Goal: Information Seeking & Learning: Learn about a topic

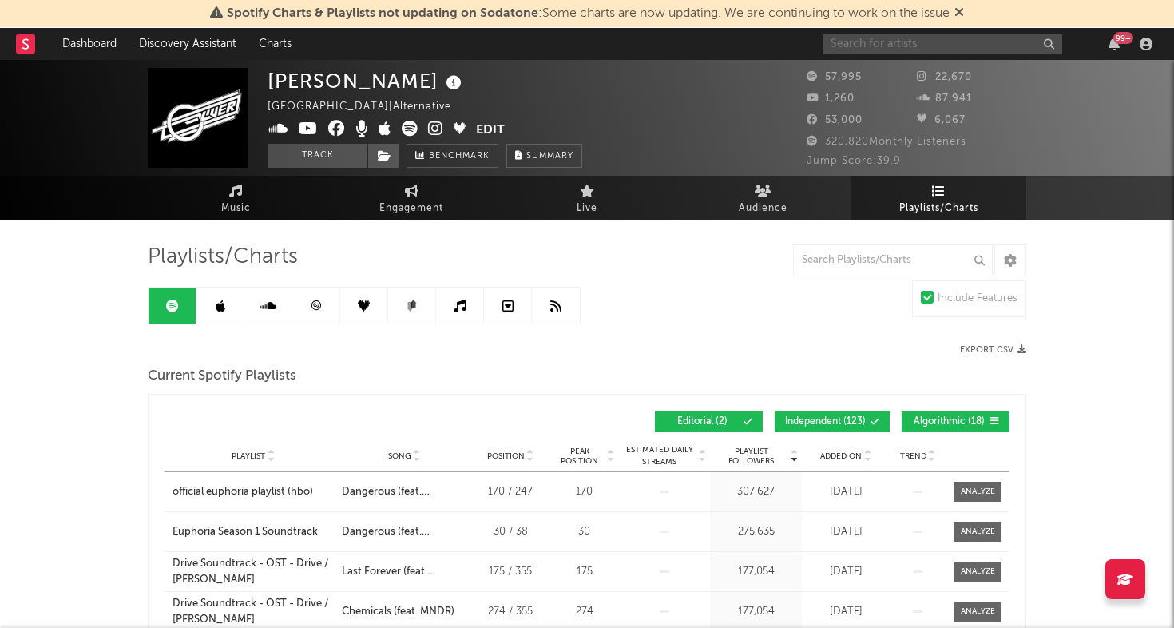
click at [953, 46] on input "text" at bounding box center [942, 44] width 240 height 20
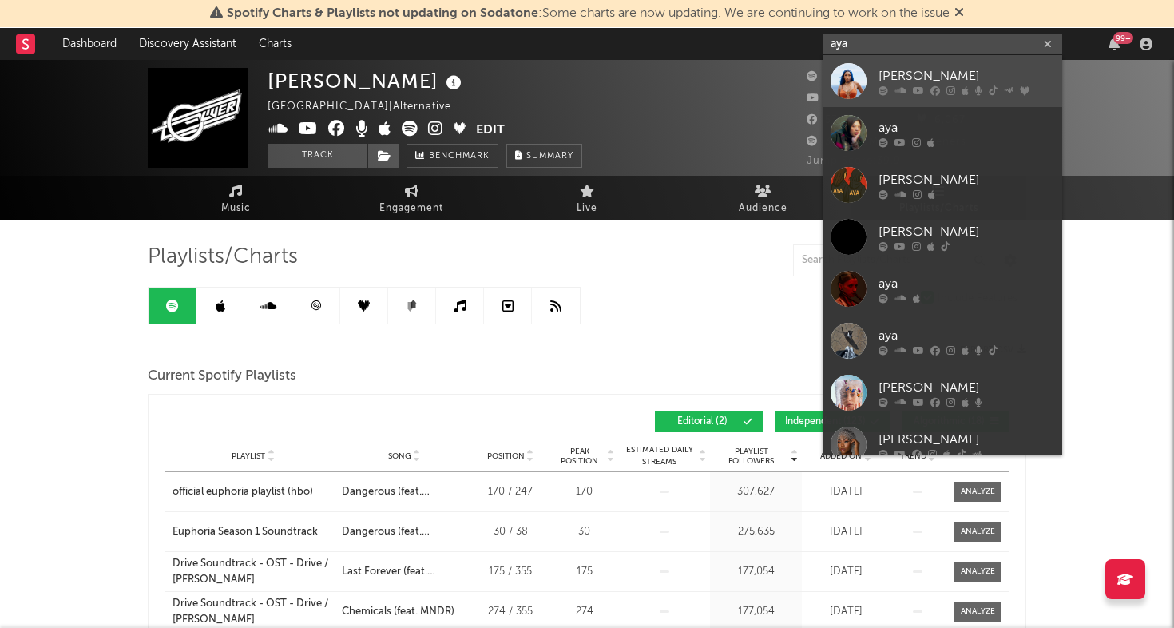
type input "aya"
click at [894, 69] on div "[PERSON_NAME]" at bounding box center [966, 75] width 176 height 19
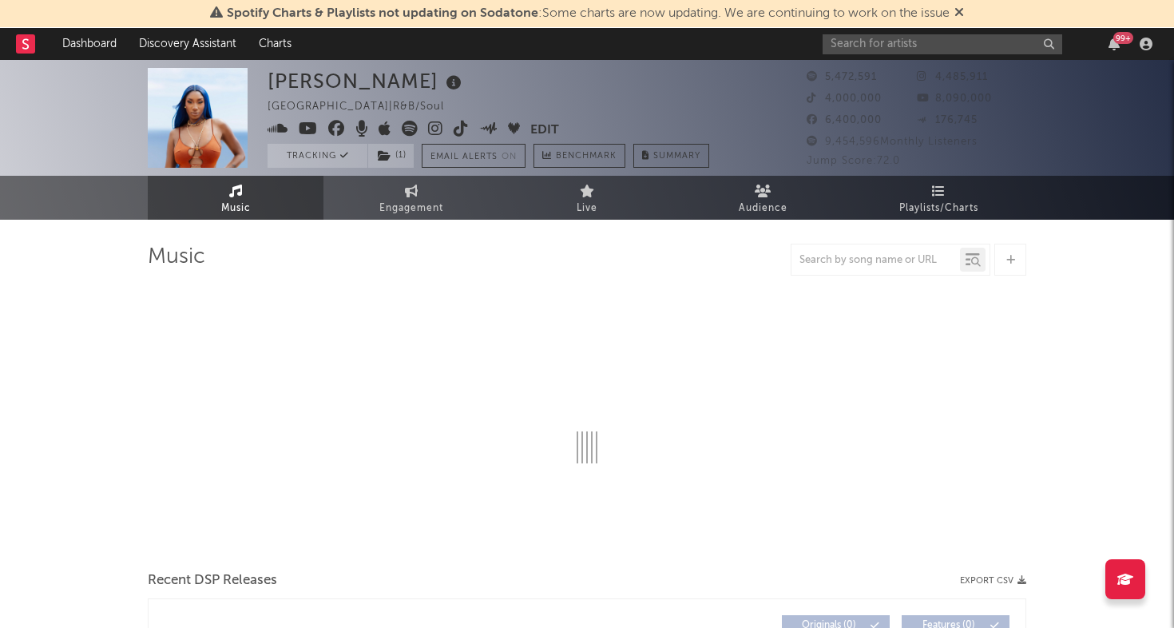
select select "6m"
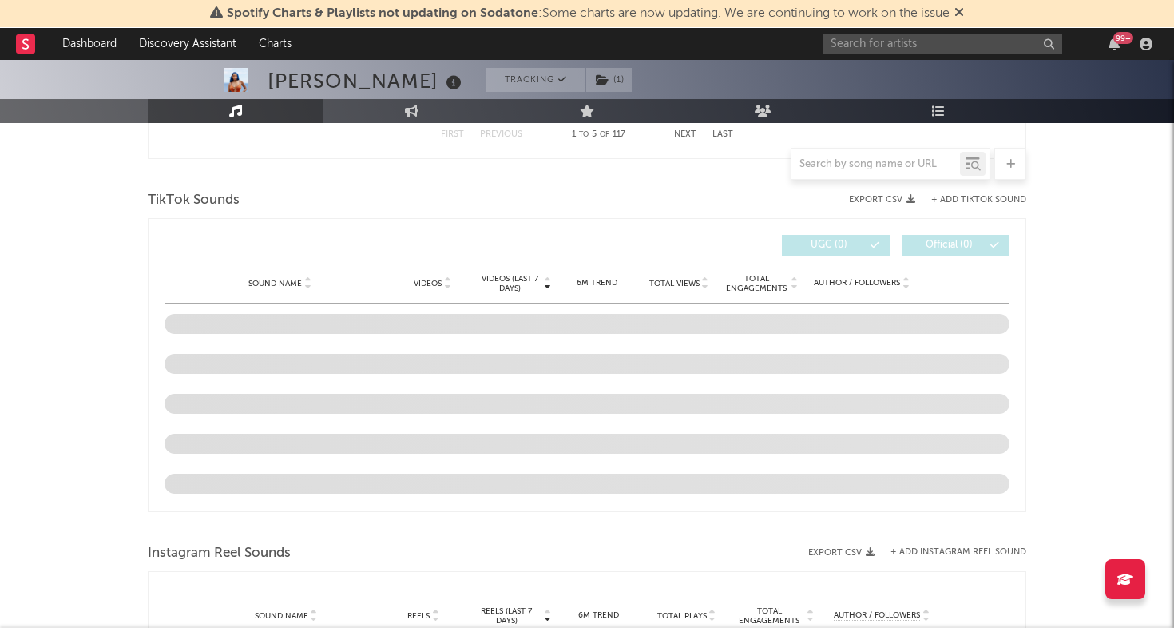
scroll to position [1024, 0]
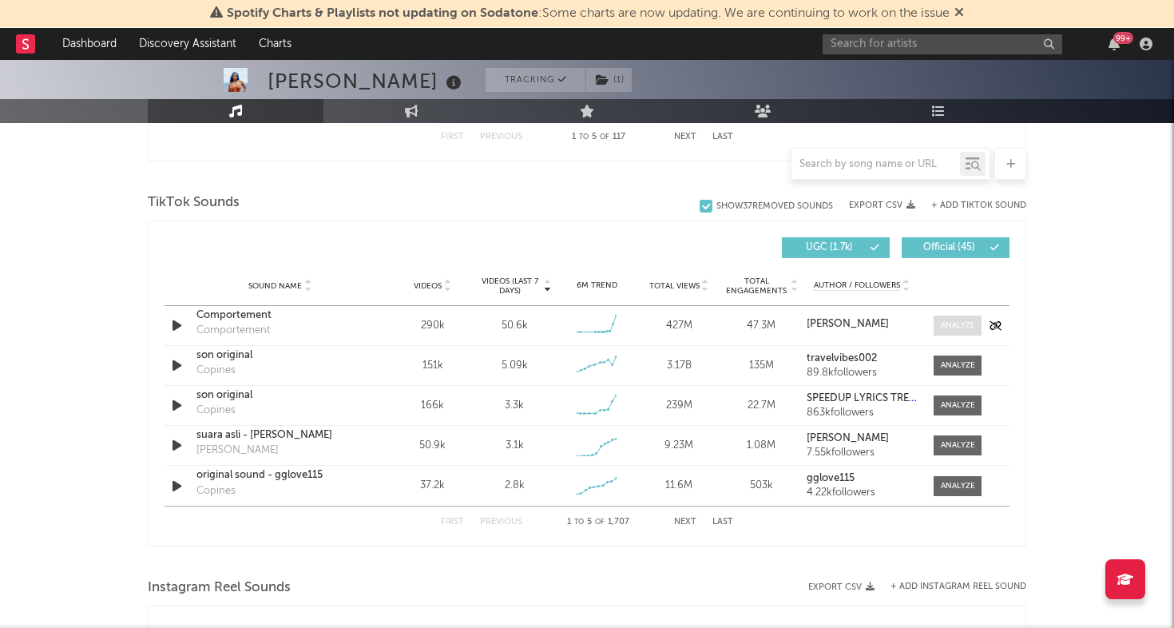
click at [944, 320] on div at bounding box center [957, 325] width 34 height 12
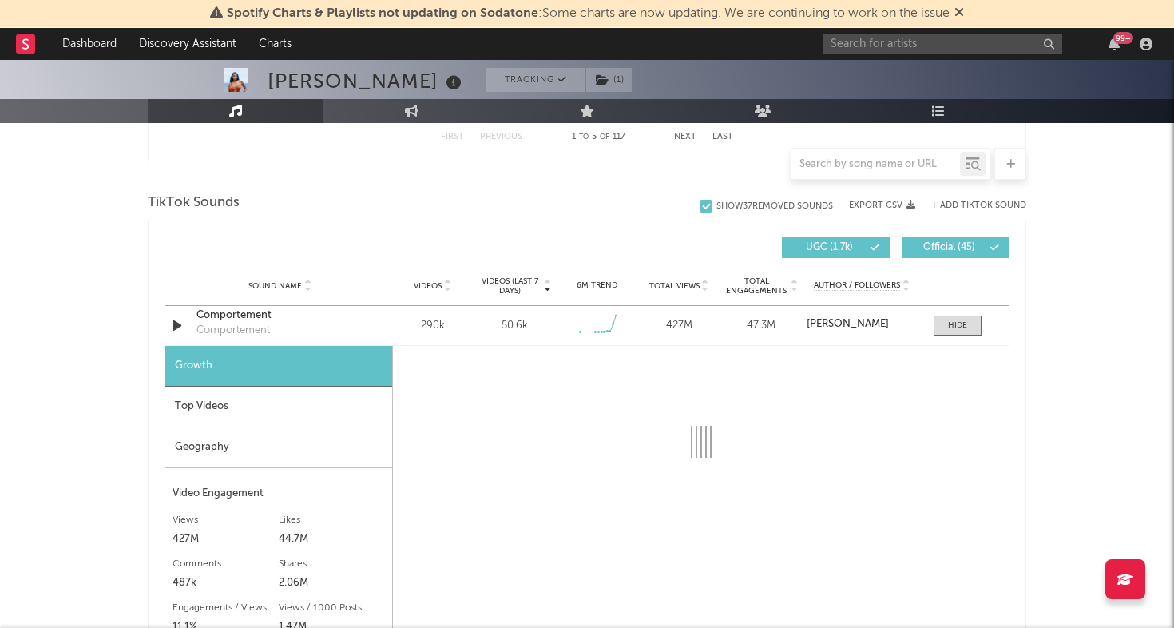
click at [293, 412] on div "Top Videos" at bounding box center [278, 406] width 228 height 41
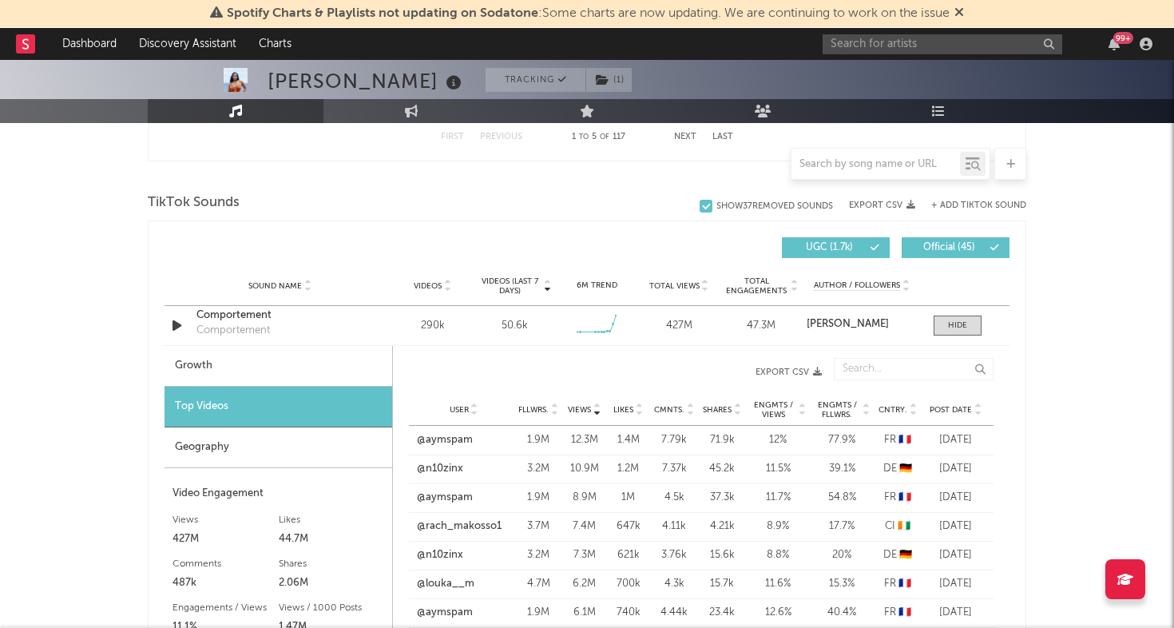
click at [882, 411] on span "Cntry." at bounding box center [892, 410] width 29 height 10
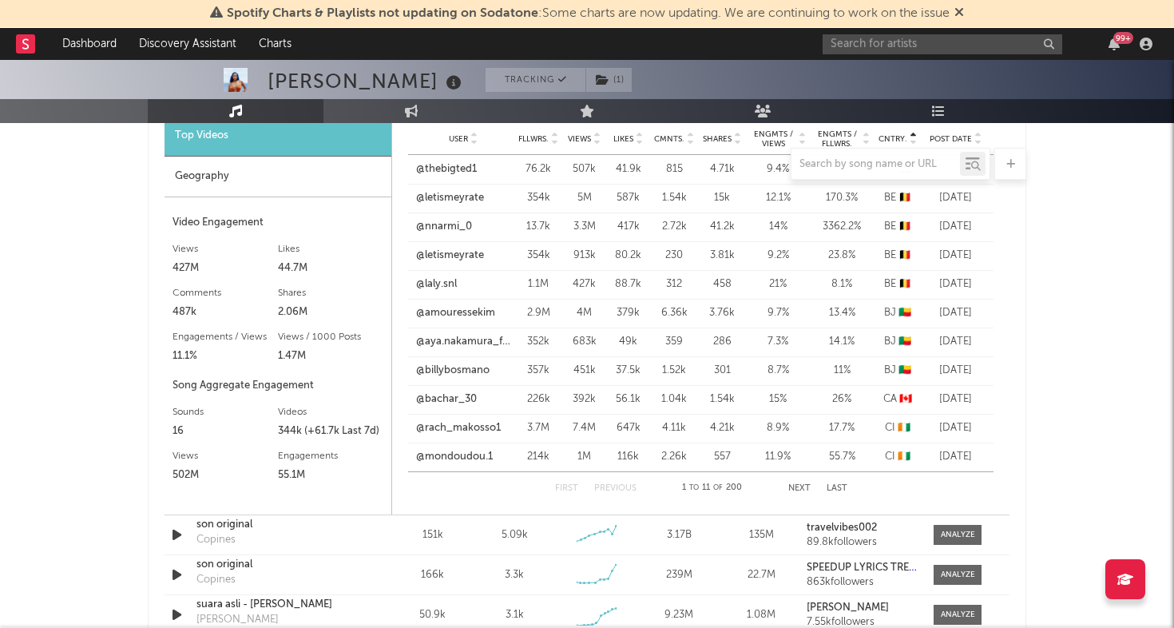
scroll to position [1335, 0]
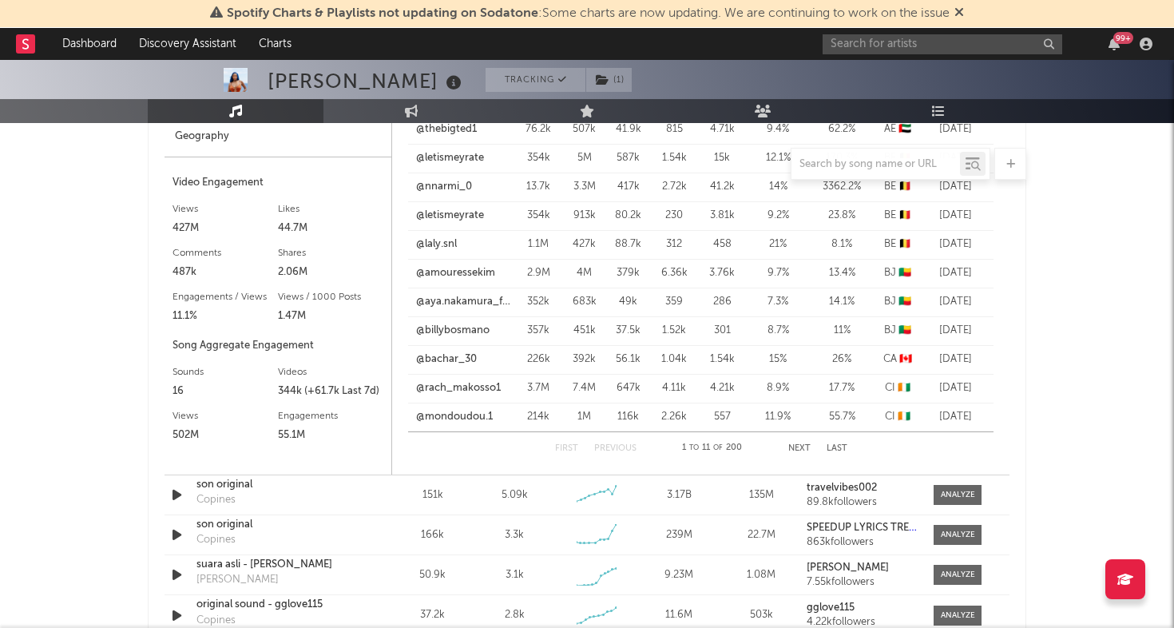
click at [801, 442] on div "First Previous 1 to 11 of 200 Next Last" at bounding box center [701, 448] width 292 height 32
click at [798, 448] on button "Next" at bounding box center [799, 448] width 22 height 9
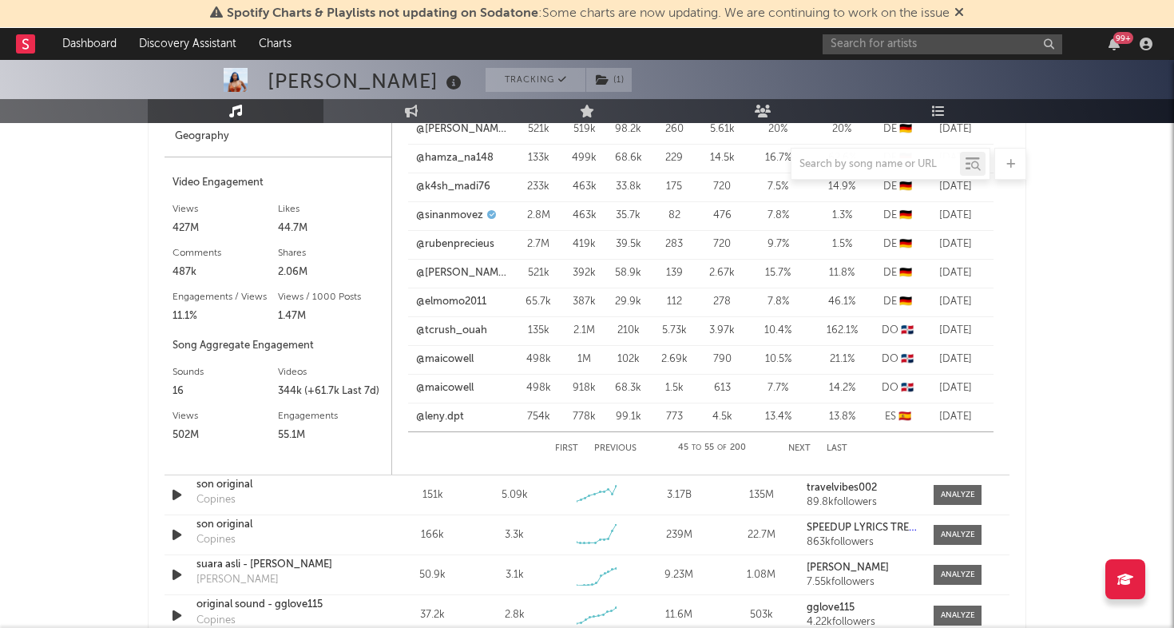
click at [798, 448] on button "Next" at bounding box center [799, 448] width 22 height 9
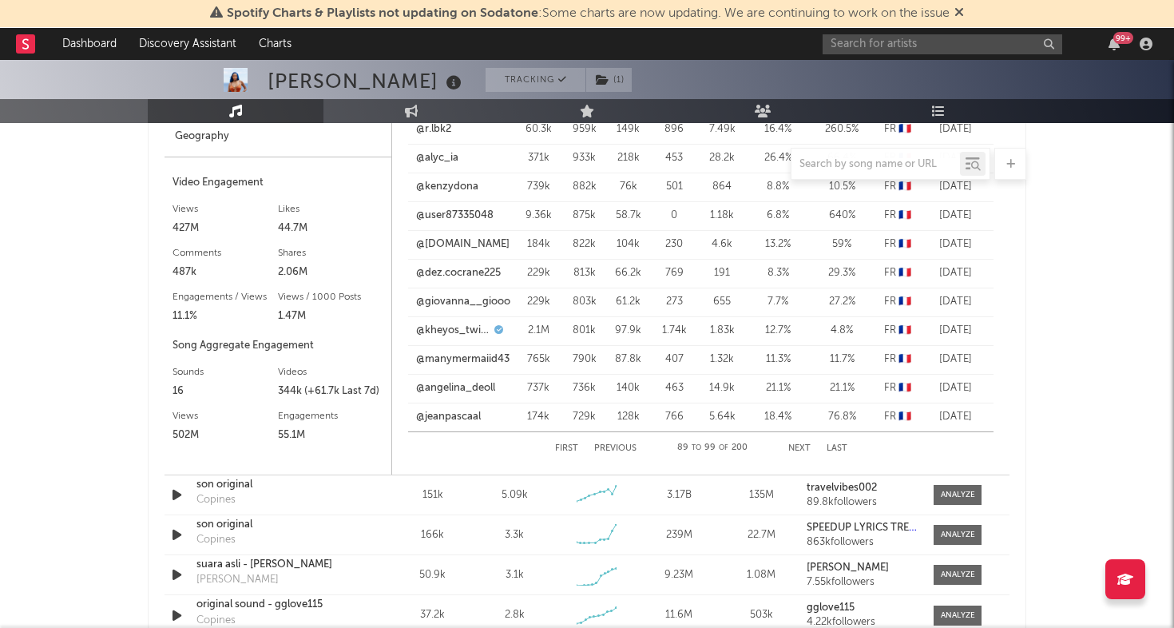
click at [798, 448] on button "Next" at bounding box center [799, 448] width 22 height 9
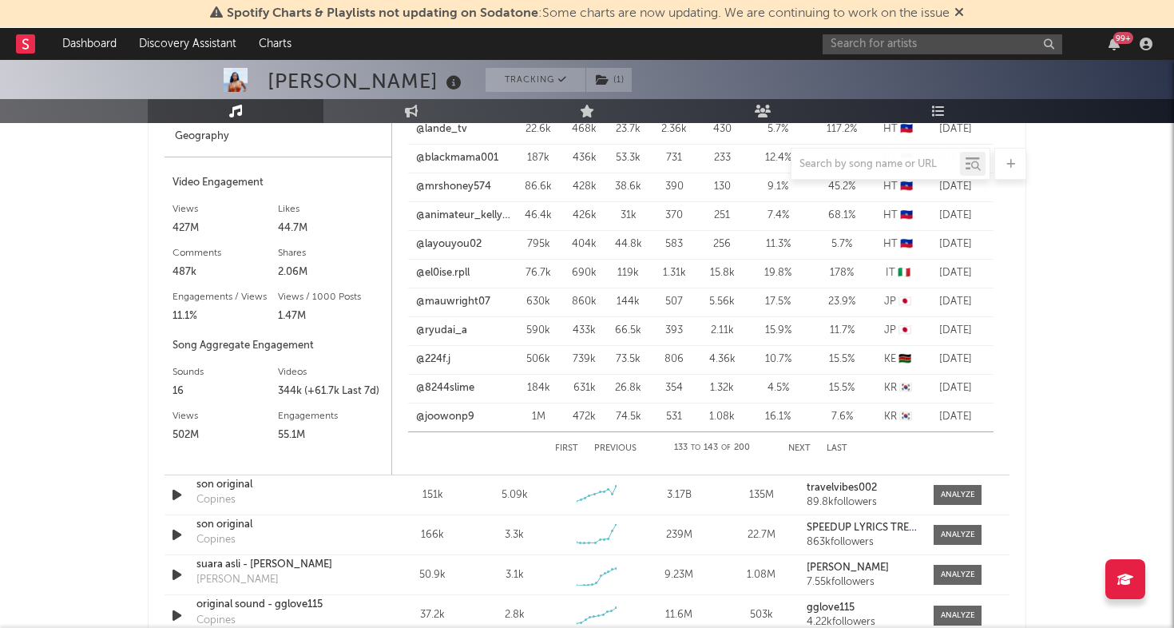
click at [798, 448] on button "Next" at bounding box center [799, 448] width 22 height 9
click at [627, 445] on button "Previous" at bounding box center [615, 448] width 42 height 9
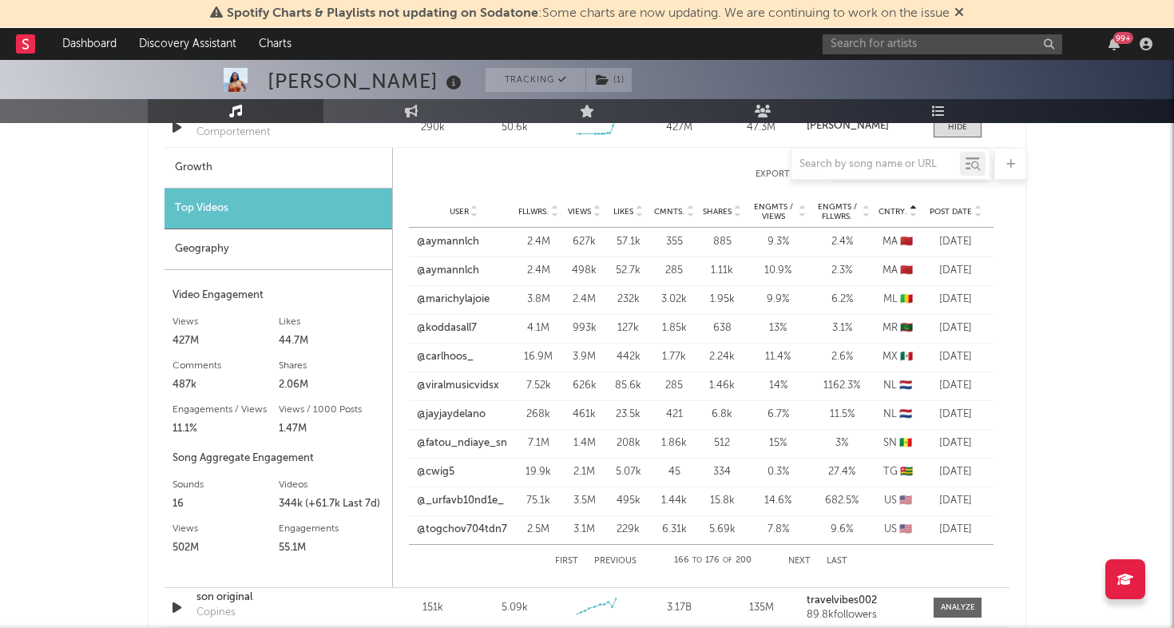
scroll to position [1217, 0]
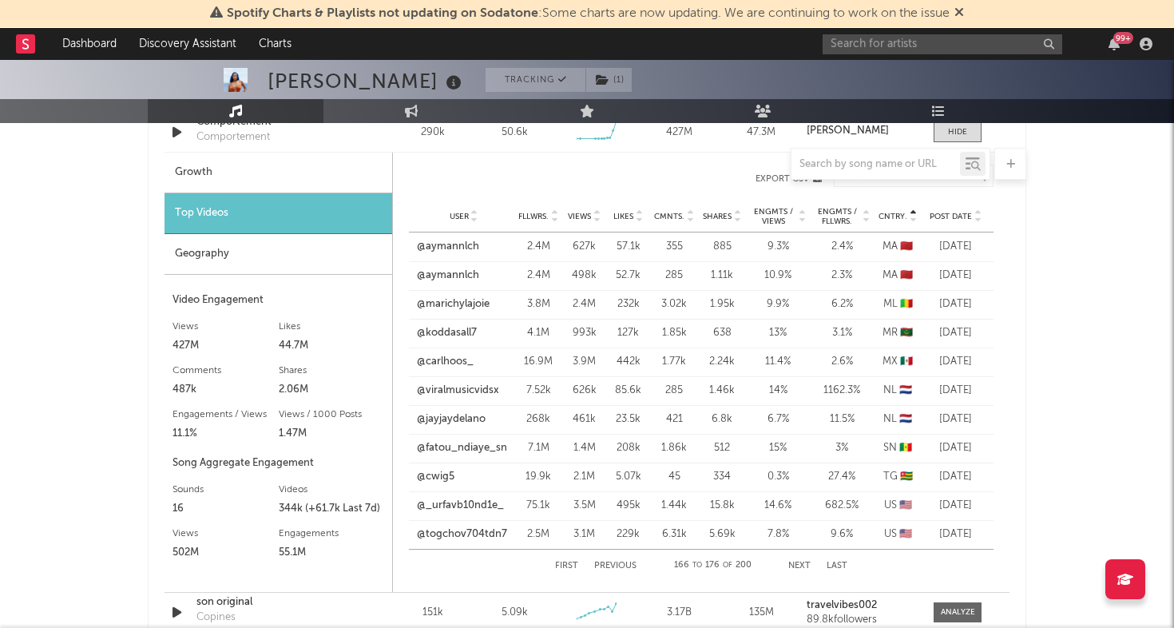
click at [794, 561] on button "Next" at bounding box center [799, 565] width 22 height 9
